Goal: Navigation & Orientation: Find specific page/section

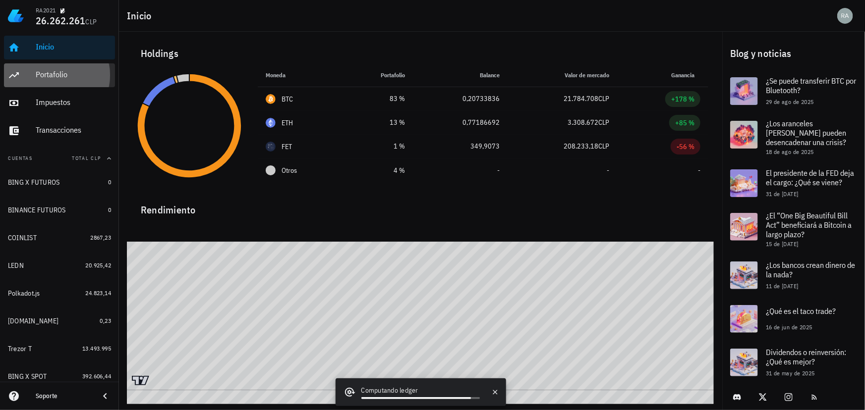
click at [51, 78] on div "Portafolio" at bounding box center [73, 74] width 75 height 9
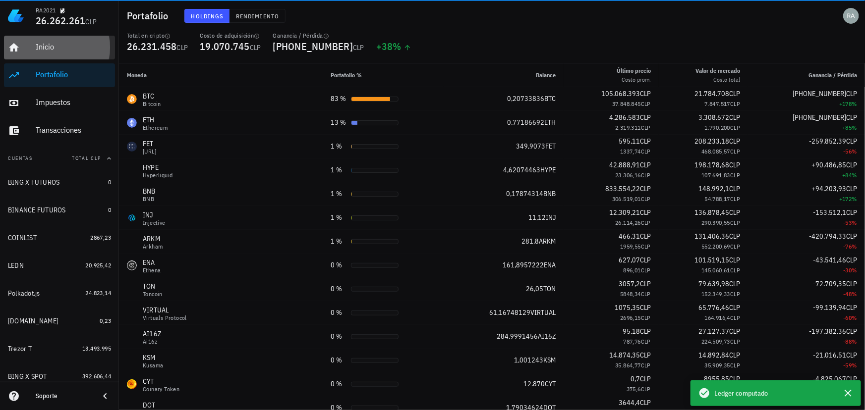
click at [44, 50] on div "Inicio" at bounding box center [73, 46] width 75 height 9
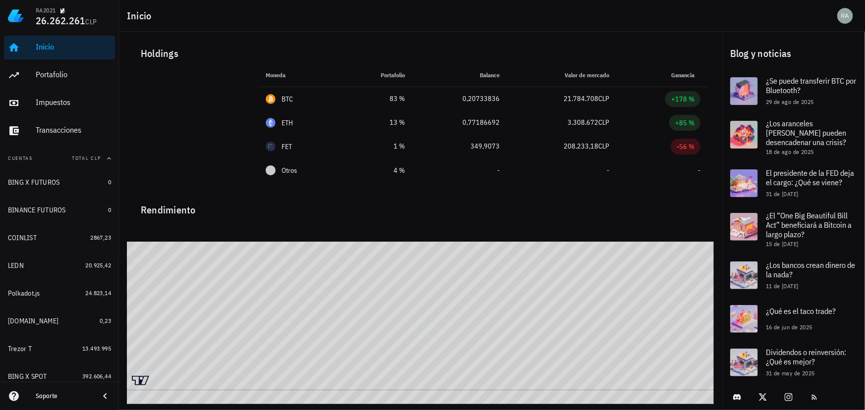
click at [50, 48] on div "Inicio" at bounding box center [73, 46] width 75 height 9
click at [43, 76] on div "Portafolio" at bounding box center [73, 74] width 75 height 9
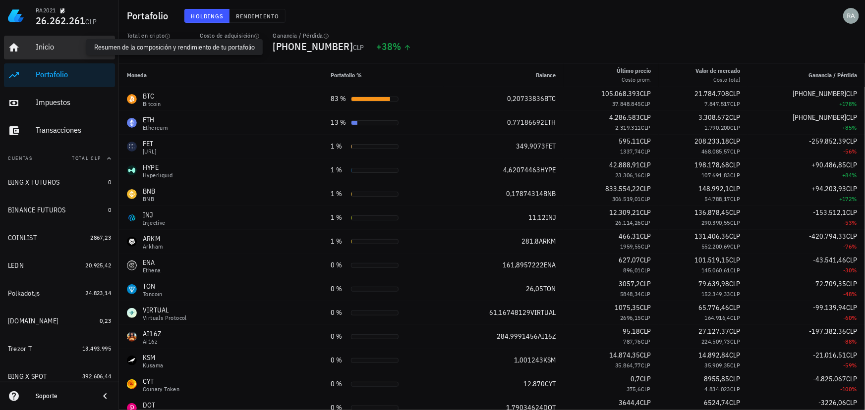
click at [54, 48] on div "Inicio" at bounding box center [73, 46] width 75 height 9
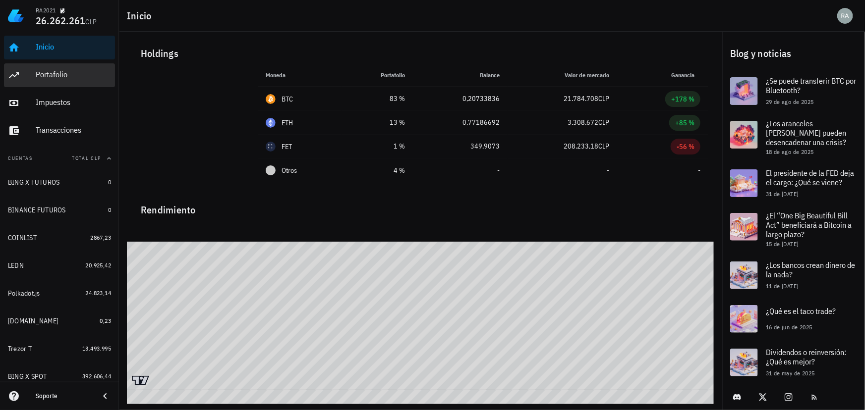
click at [47, 82] on div "Portafolio" at bounding box center [73, 75] width 75 height 22
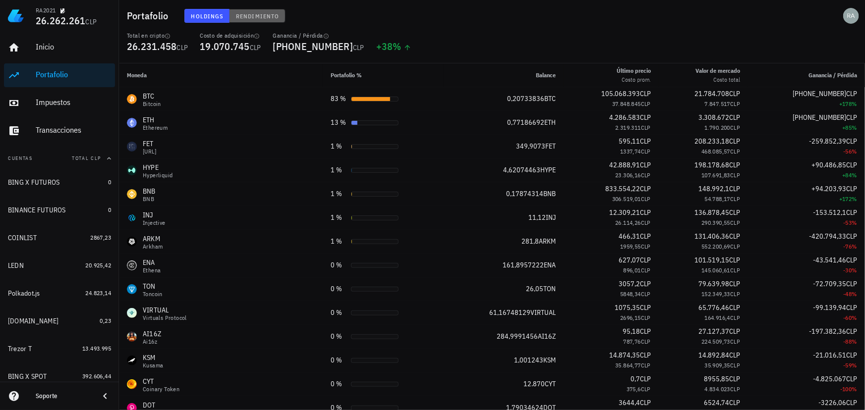
click at [253, 14] on span "Rendimiento" at bounding box center [257, 15] width 44 height 7
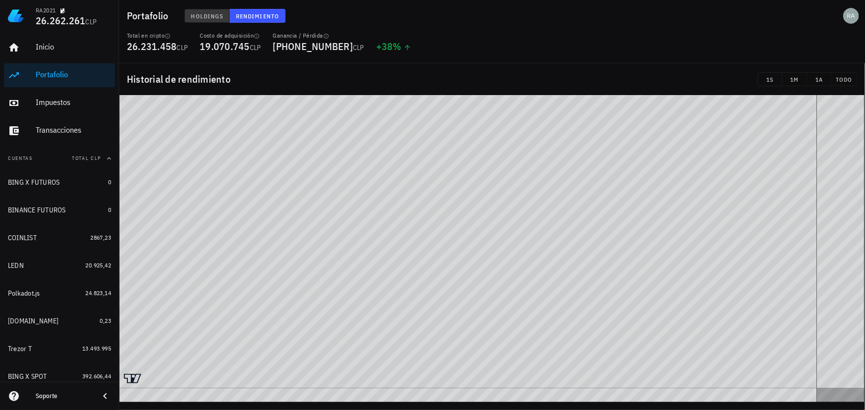
click at [202, 14] on span "Holdings" at bounding box center [207, 15] width 33 height 7
